Goal: Transaction & Acquisition: Purchase product/service

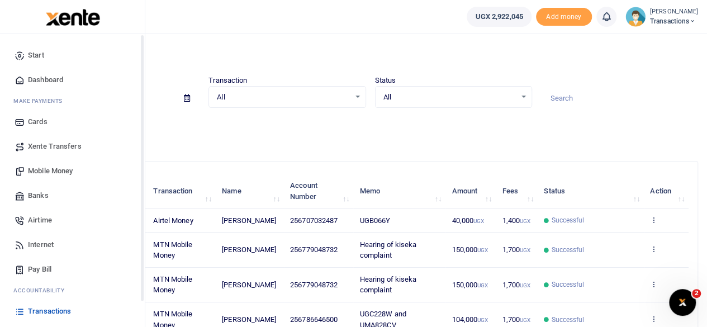
click at [49, 164] on link "Mobile Money" at bounding box center [72, 171] width 127 height 25
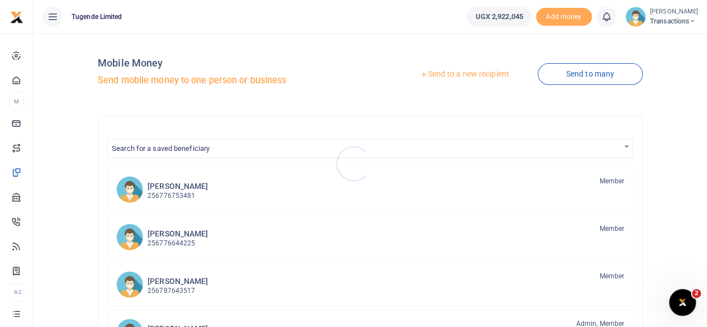
click at [468, 72] on div at bounding box center [353, 163] width 707 height 327
click at [468, 72] on link "Send to a new recipient" at bounding box center [464, 74] width 146 height 20
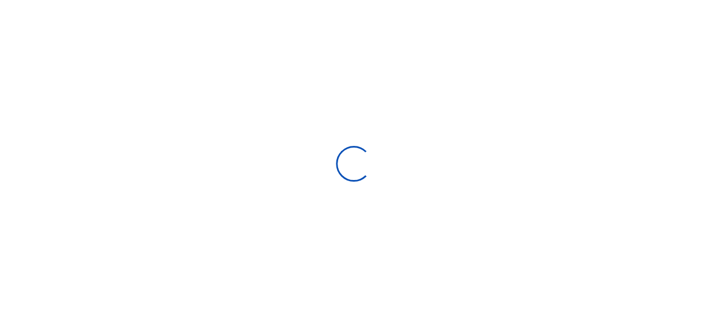
select select "Loading bundles"
select select
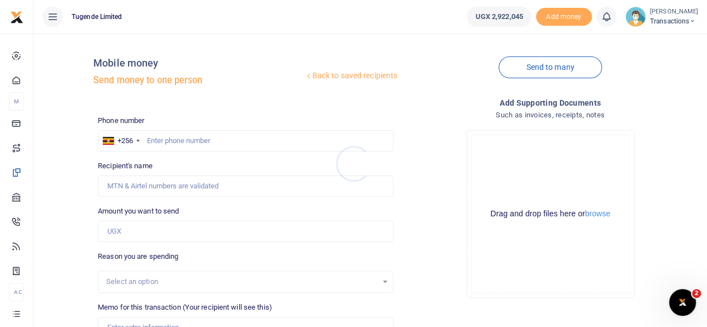
click at [211, 141] on div at bounding box center [353, 163] width 707 height 327
click at [211, 141] on input "text" at bounding box center [246, 140] width 296 height 21
paste input "751905611"
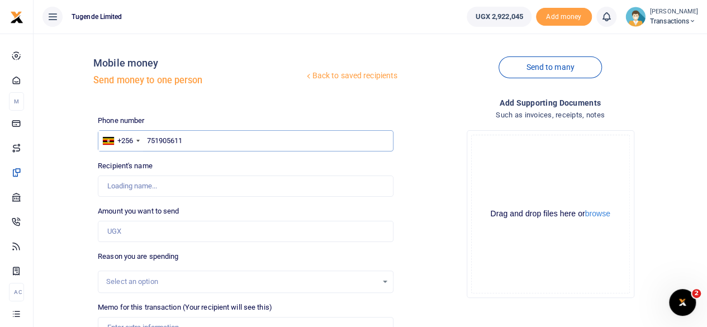
type input "751905611"
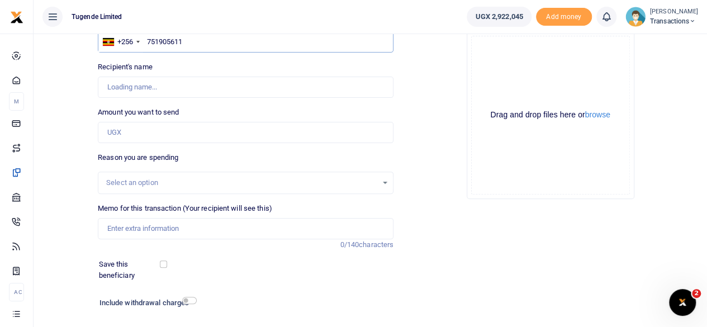
scroll to position [100, 0]
type input "Paul Kasala"
click at [217, 133] on input "Amount you want to send" at bounding box center [246, 131] width 296 height 21
paste input "30,000"
type input "30,000"
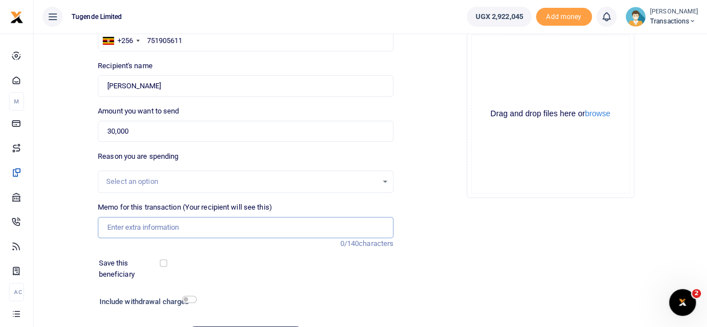
click at [186, 234] on input "Memo for this transaction (Your recipient will see this)" at bounding box center [246, 227] width 296 height 21
paste input "UFY161Z"
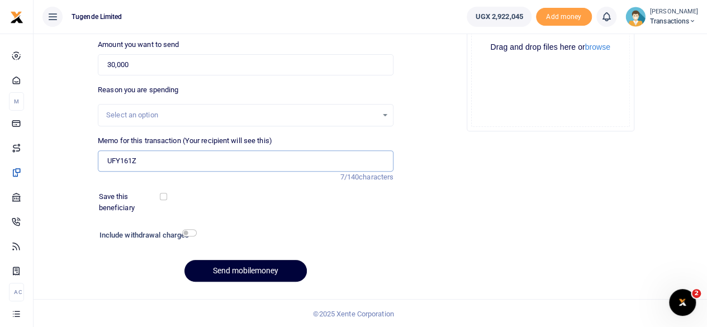
type input "UFY161Z"
click at [248, 272] on button "Send mobilemoney" at bounding box center [245, 271] width 122 height 22
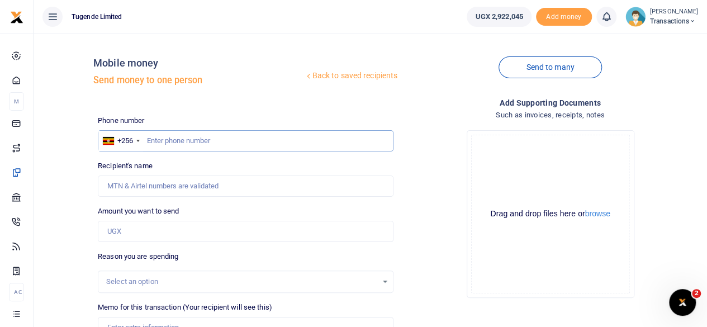
click at [191, 139] on input "text" at bounding box center [246, 140] width 296 height 21
paste input "757068078"
type input "757068078"
type input "Wilson Etengu"
click at [198, 235] on input "Amount you want to send" at bounding box center [246, 231] width 296 height 21
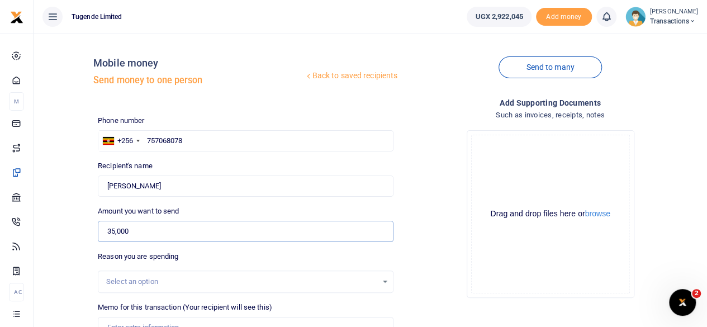
type input "35,000"
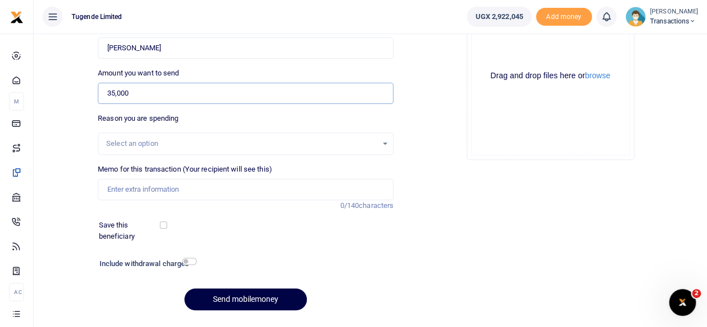
scroll to position [139, 0]
click at [226, 196] on input "Memo for this transaction (Your recipient will see this)" at bounding box center [246, 188] width 296 height 21
paste input "UGE282K"
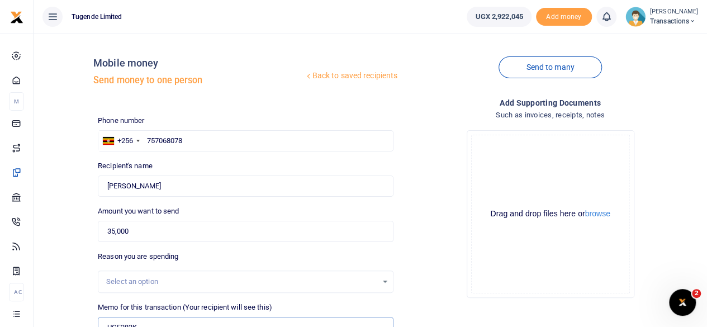
scroll to position [167, 0]
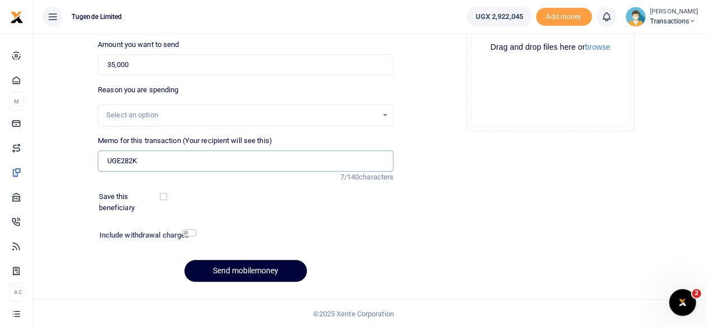
type input "UGE282K"
click at [238, 273] on button "Send mobilemoney" at bounding box center [245, 271] width 122 height 22
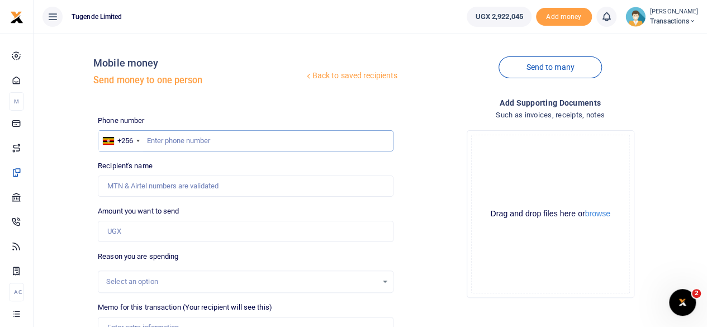
click at [233, 139] on input "text" at bounding box center [246, 140] width 296 height 21
paste input "780160241"
type input "780160241"
type input "Lawrence Banerya"
type input "780160241"
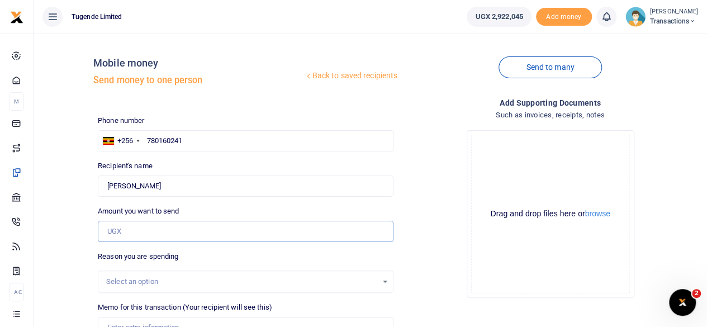
click at [207, 236] on input "Amount you want to send" at bounding box center [246, 231] width 296 height 21
type input "55,000"
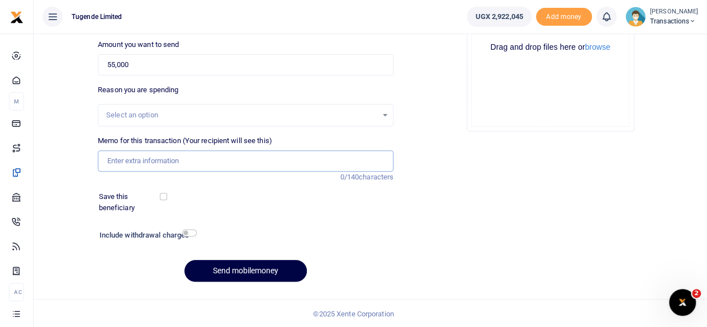
click at [253, 160] on input "Memo for this transaction (Your recipient will see this)" at bounding box center [246, 160] width 296 height 21
paste input "UGE282K"
type input "UGE282K"
click at [243, 264] on button "Send mobilemoney" at bounding box center [245, 271] width 122 height 22
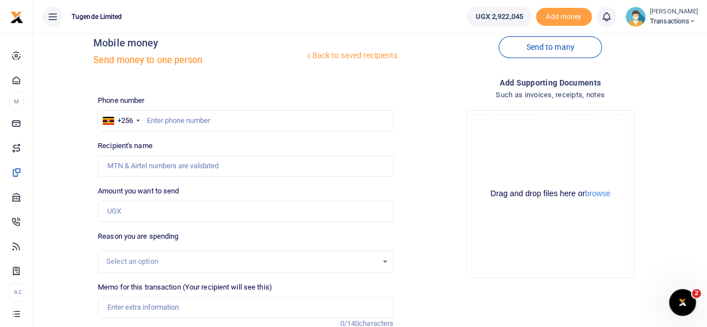
scroll to position [20, 0]
click at [170, 115] on input "text" at bounding box center [246, 121] width 296 height 21
paste input "751905611"
type input "751905611"
type input "[PERSON_NAME]"
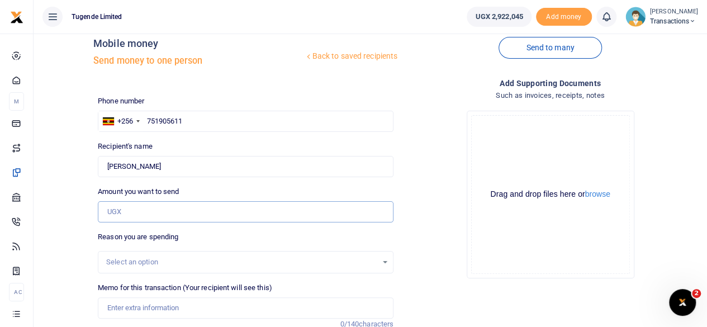
click at [153, 210] on input "Amount you want to send" at bounding box center [246, 211] width 296 height 21
paste input "80,000"
type input "80,000"
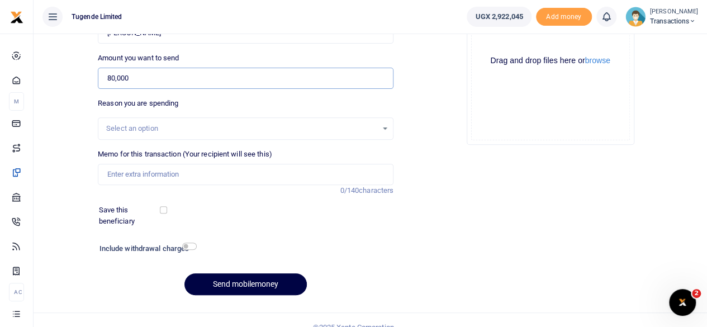
scroll to position [154, 0]
click at [197, 170] on input "Memo for this transaction (Your recipient will see this)" at bounding box center [246, 173] width 296 height 21
paste input "UGE553M"
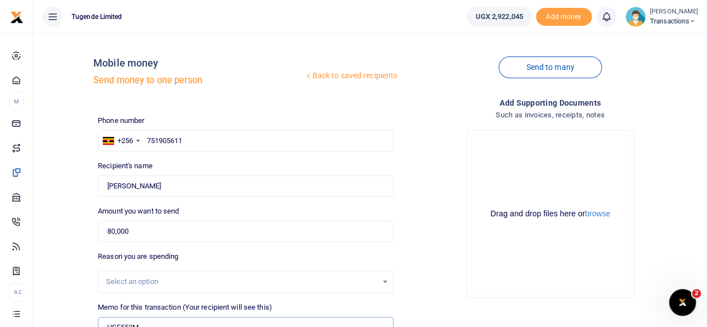
scroll to position [167, 0]
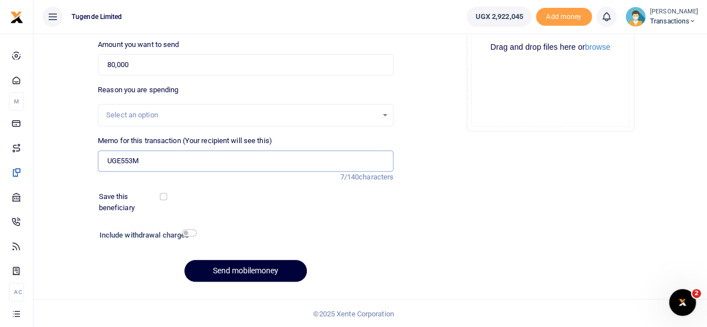
type input "UGE553M"
click at [242, 268] on button "Send mobilemoney" at bounding box center [245, 271] width 122 height 22
type input "751905611"
click at [237, 276] on button "Send mobilemoney" at bounding box center [245, 271] width 122 height 22
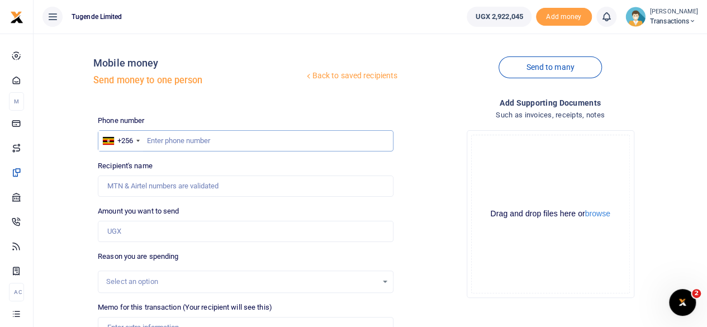
click at [213, 140] on input "text" at bounding box center [246, 140] width 296 height 21
paste input "770580844"
type input "770580844"
type input "[PERSON_NAME]"
type input "770580844"
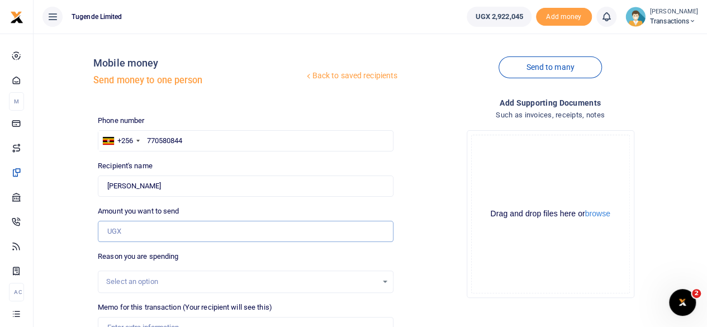
click at [200, 230] on input "Amount you want to send" at bounding box center [246, 231] width 296 height 21
paste input "30,000"
type input "30,000"
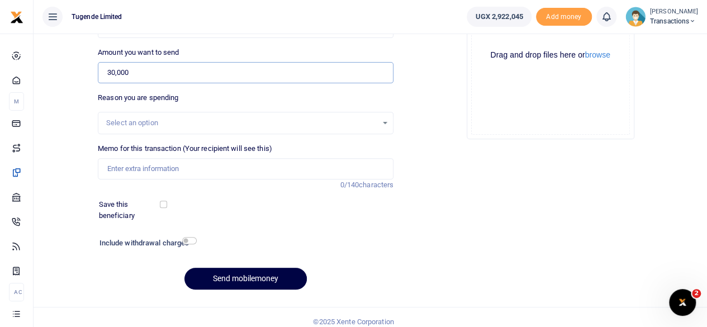
scroll to position [167, 0]
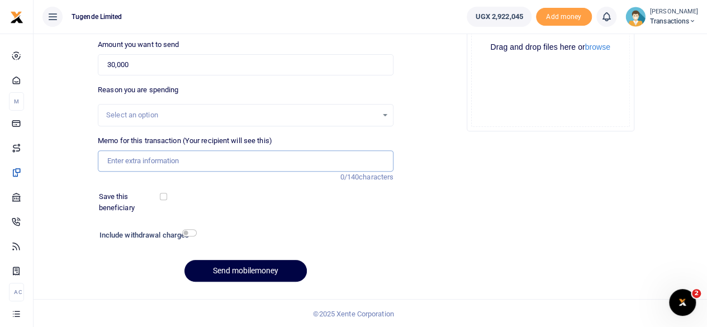
click at [214, 159] on input "Memo for this transaction (Your recipient will see this)" at bounding box center [246, 160] width 296 height 21
paste input "UGH164T"
type input "UGH164T"
click at [234, 260] on button "Send mobilemoney" at bounding box center [245, 271] width 122 height 22
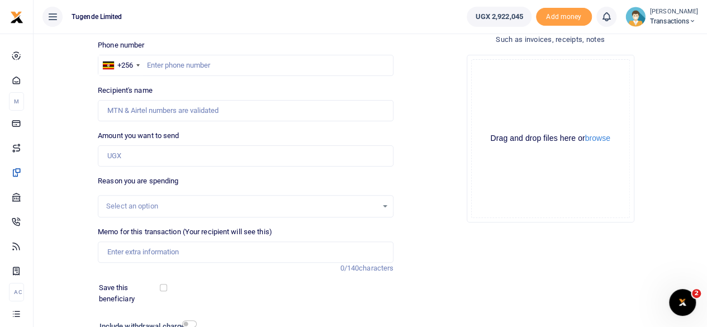
scroll to position [60, 0]
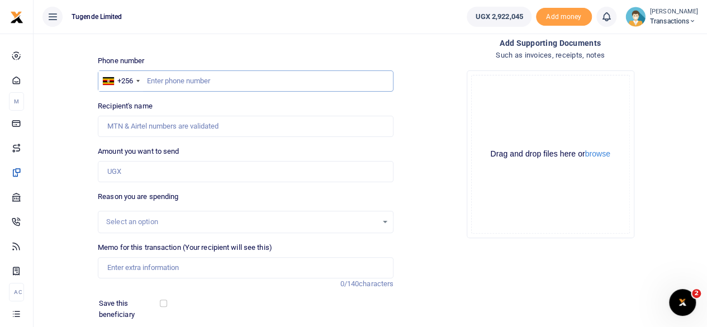
click at [199, 77] on input "text" at bounding box center [246, 80] width 296 height 21
paste input "759457692"
type input "759457692"
type input "[PERSON_NAME]"
click at [188, 174] on input "Amount you want to send" at bounding box center [246, 171] width 296 height 21
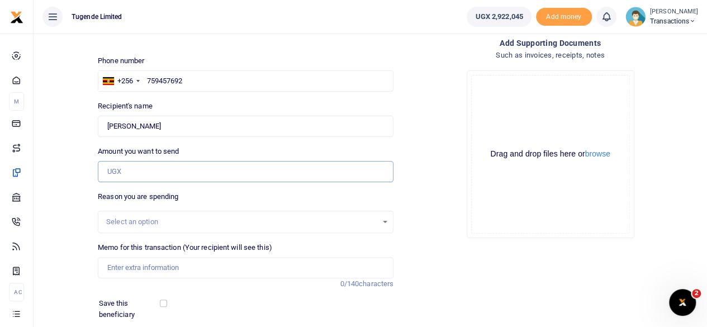
paste input "55,000"
type input "55,000"
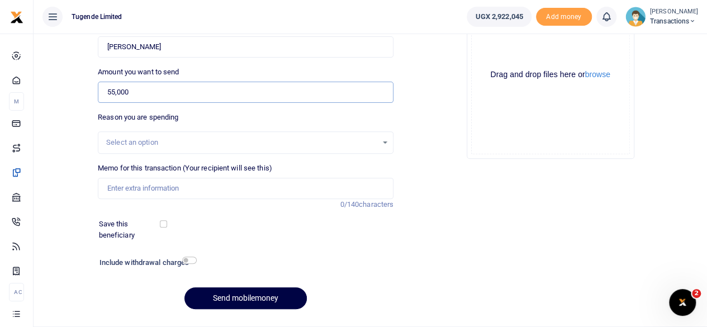
scroll to position [141, 0]
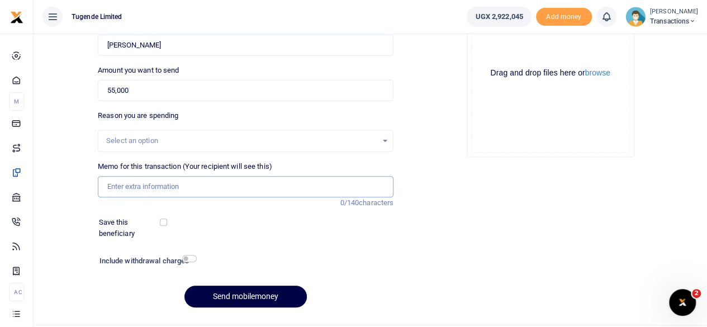
click at [207, 194] on input "Memo for this transaction (Your recipient will see this)" at bounding box center [246, 186] width 296 height 21
paste input "UMA658CX"
type input "UMA658CX"
click at [252, 293] on button "Send mobilemoney" at bounding box center [245, 297] width 122 height 22
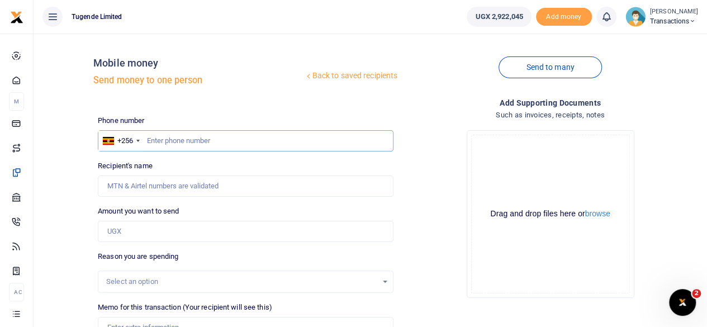
click at [211, 136] on input "text" at bounding box center [246, 140] width 296 height 21
paste input "757047811"
type input "757047811"
type input "[PERSON_NAME]"
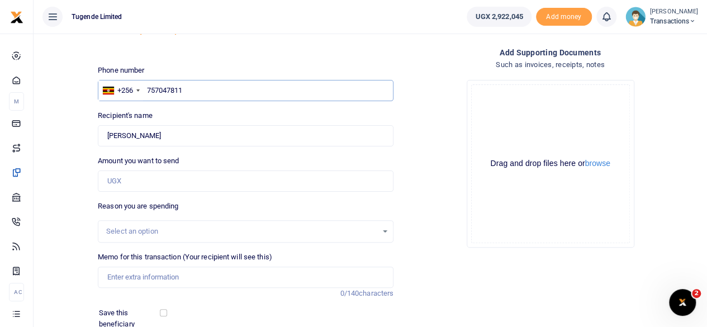
scroll to position [55, 0]
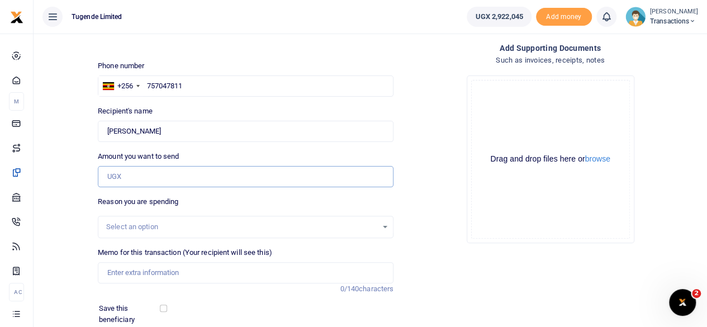
click at [186, 179] on input "Amount you want to send" at bounding box center [246, 176] width 296 height 21
paste input "300,000"
type input "300,000"
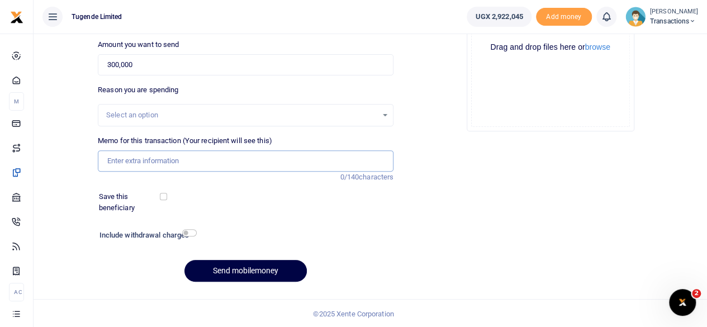
click at [223, 154] on input "Memo for this transaction (Your recipient will see this)" at bounding box center [246, 160] width 296 height 21
paste input "UGA320U"
type input "UGA320U"
click at [249, 267] on button "Send mobilemoney" at bounding box center [245, 271] width 122 height 22
